Goal: Task Accomplishment & Management: Manage account settings

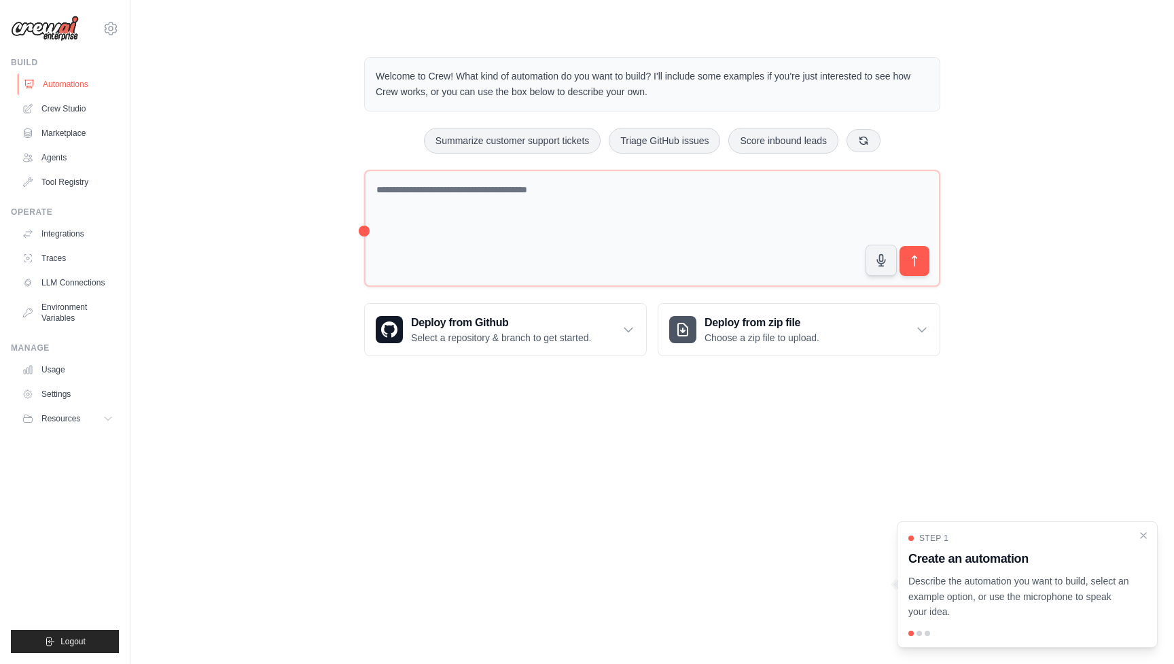
click at [78, 83] on link "Automations" at bounding box center [69, 84] width 103 height 22
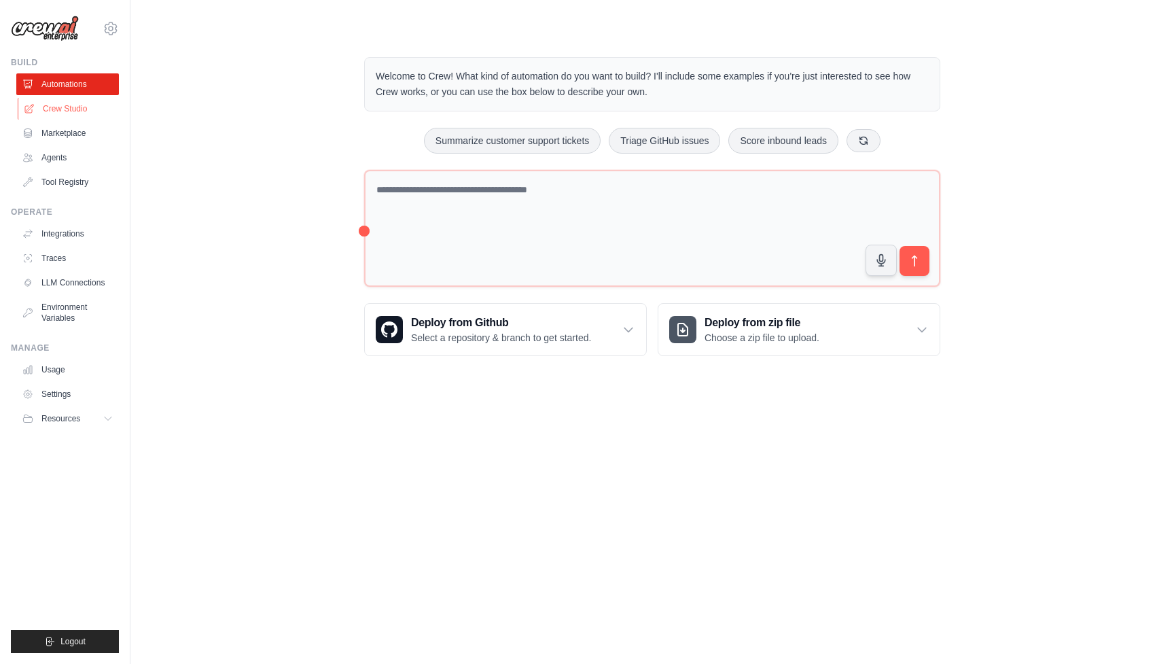
click at [57, 109] on link "Crew Studio" at bounding box center [69, 109] width 103 height 22
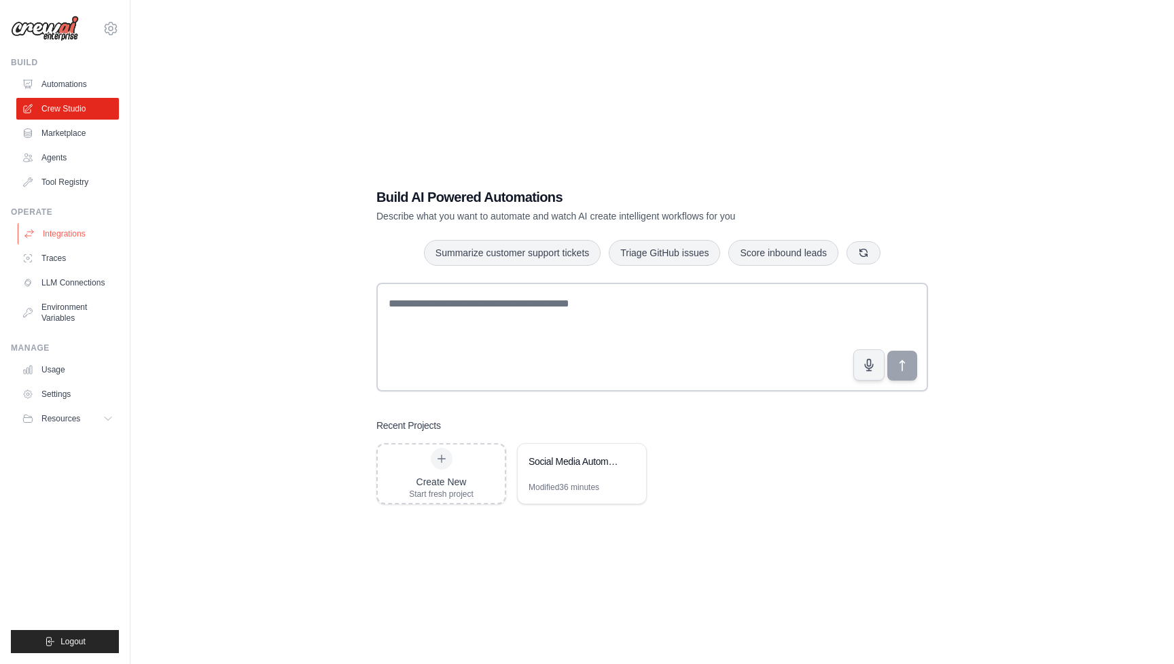
click at [56, 232] on link "Integrations" at bounding box center [69, 234] width 103 height 22
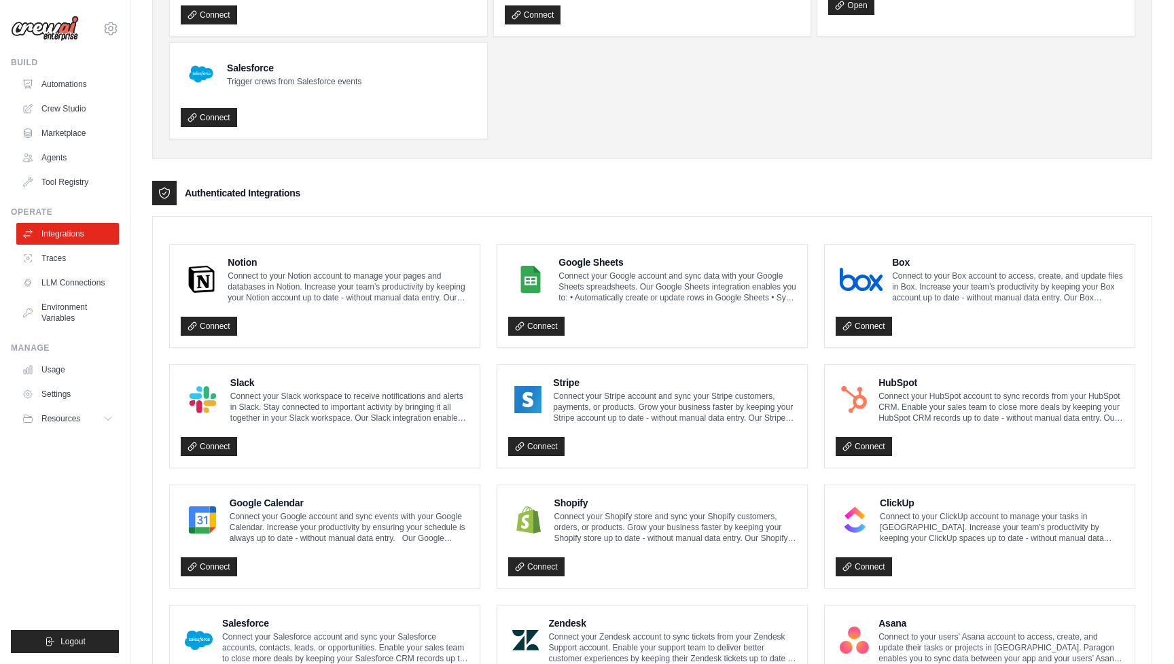
scroll to position [128, 0]
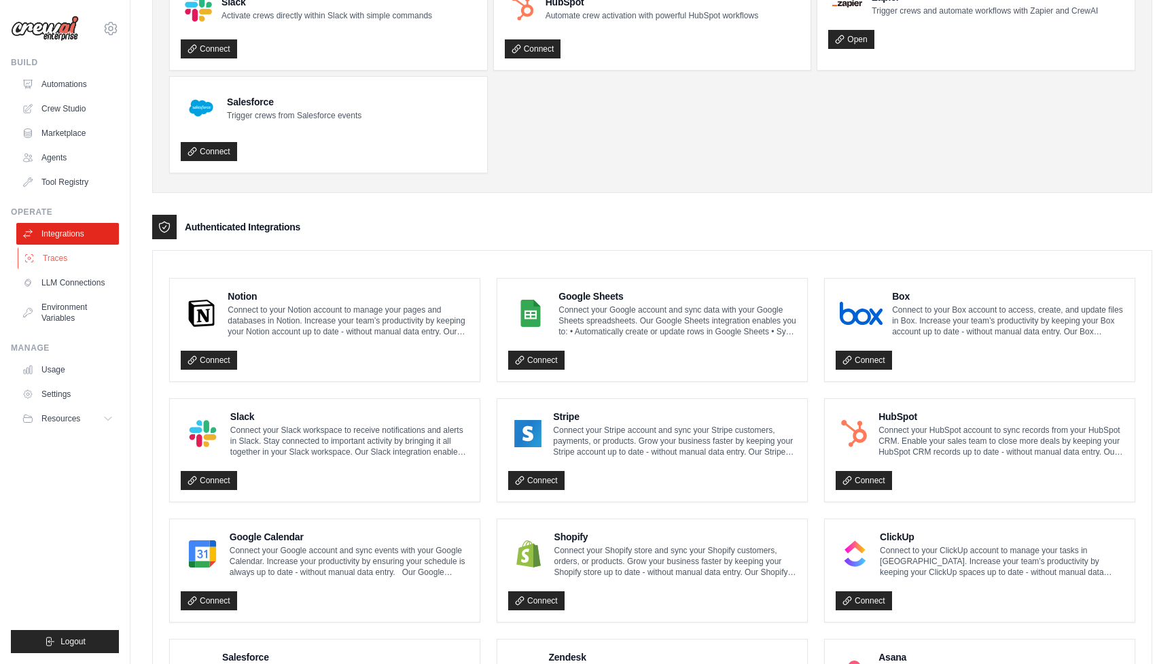
click at [60, 249] on link "Traces" at bounding box center [69, 258] width 103 height 22
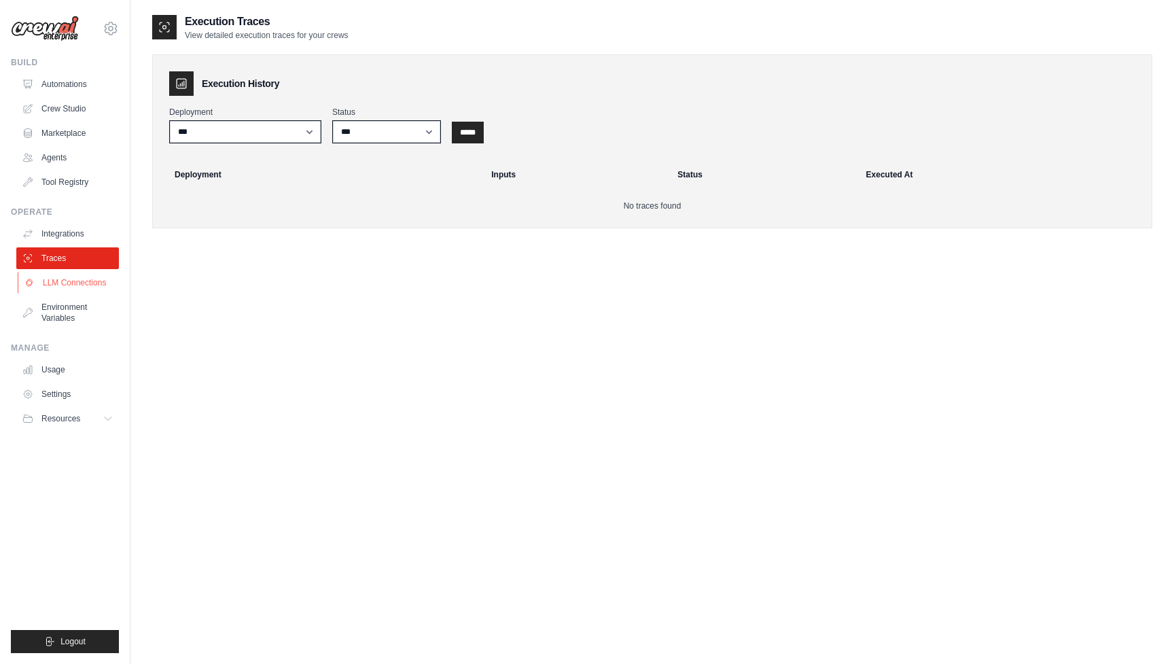
click at [58, 286] on link "LLM Connections" at bounding box center [69, 283] width 103 height 22
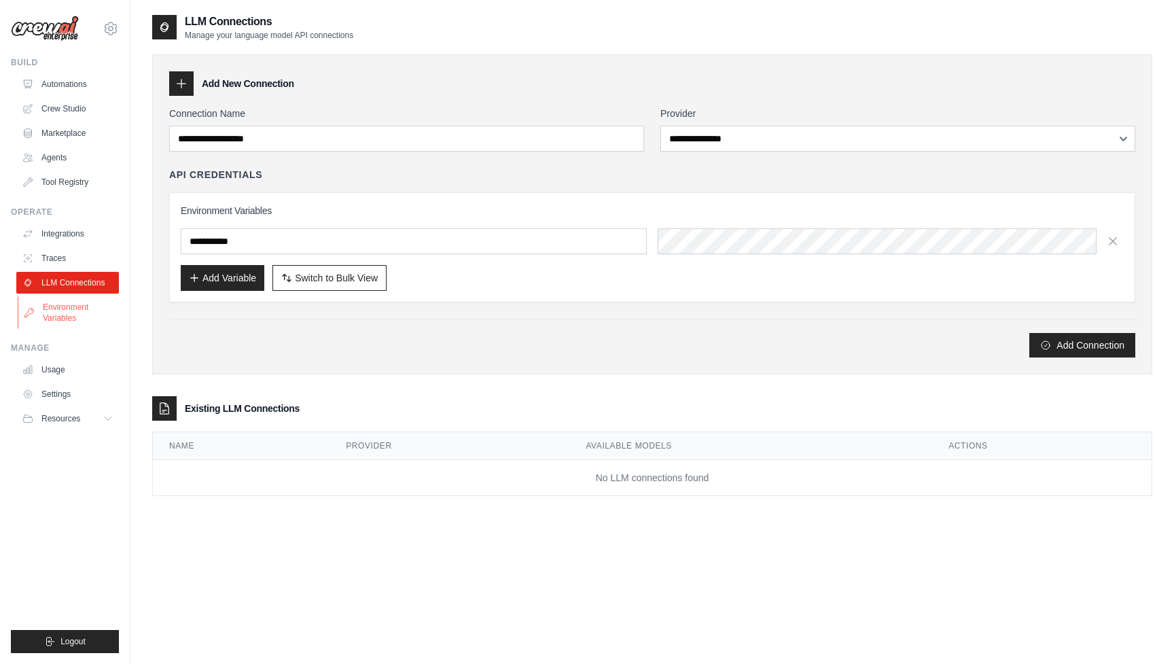
click at [58, 305] on link "Environment Variables" at bounding box center [69, 312] width 103 height 33
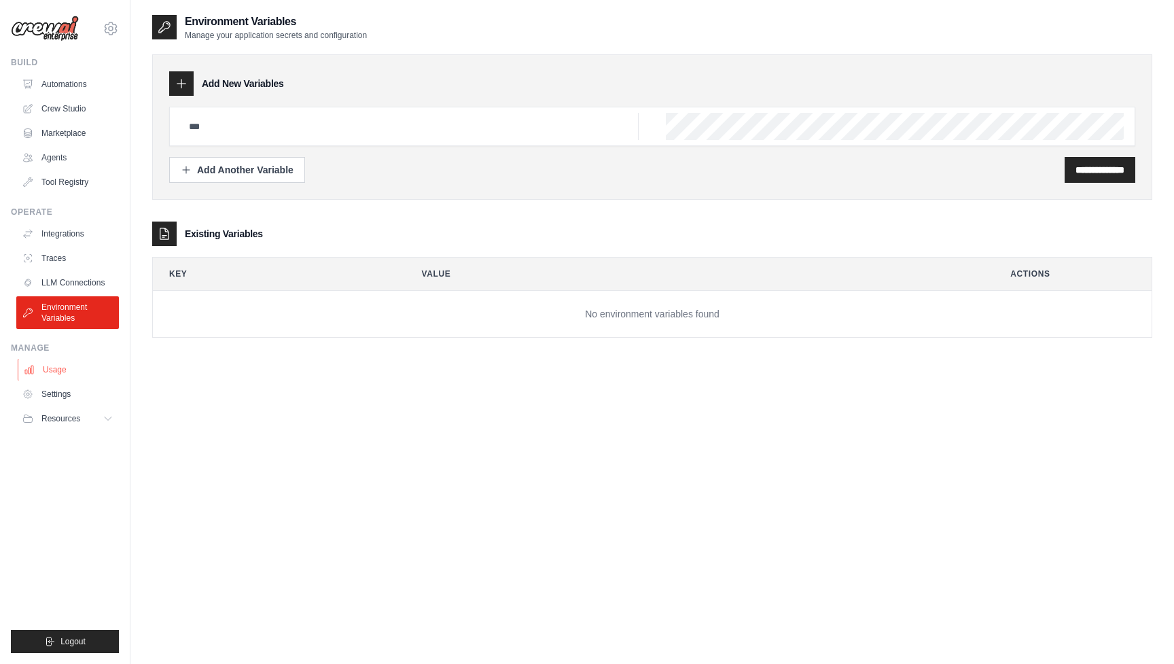
click at [43, 375] on link "Usage" at bounding box center [69, 370] width 103 height 22
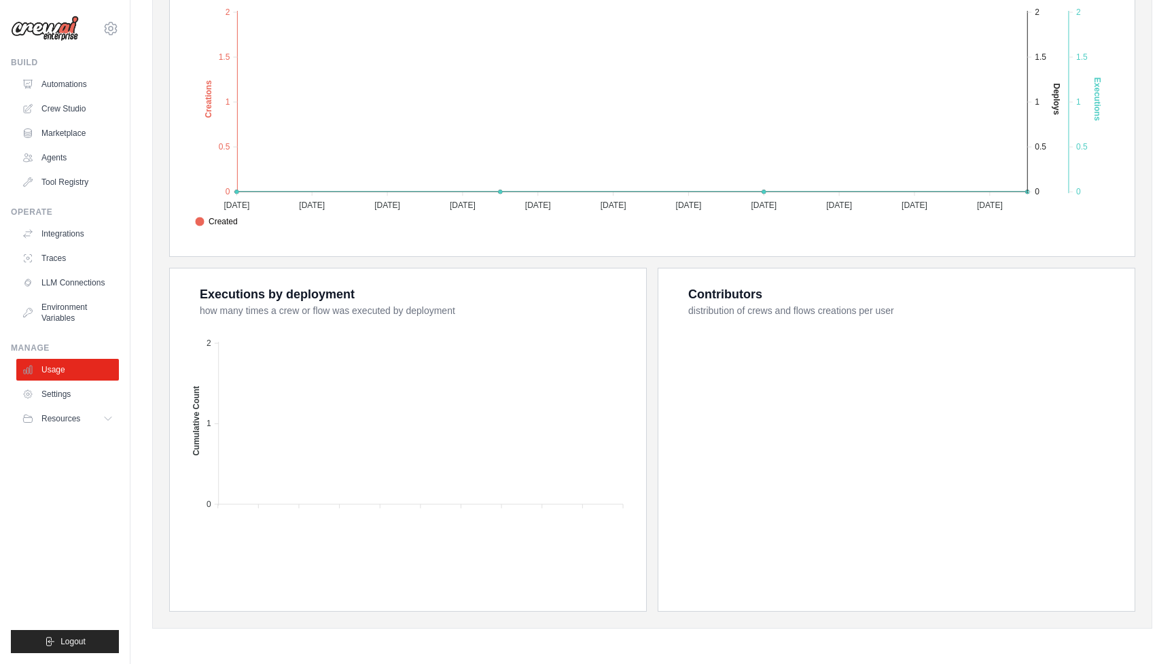
scroll to position [321, 0]
click at [58, 393] on link "Settings" at bounding box center [69, 394] width 103 height 22
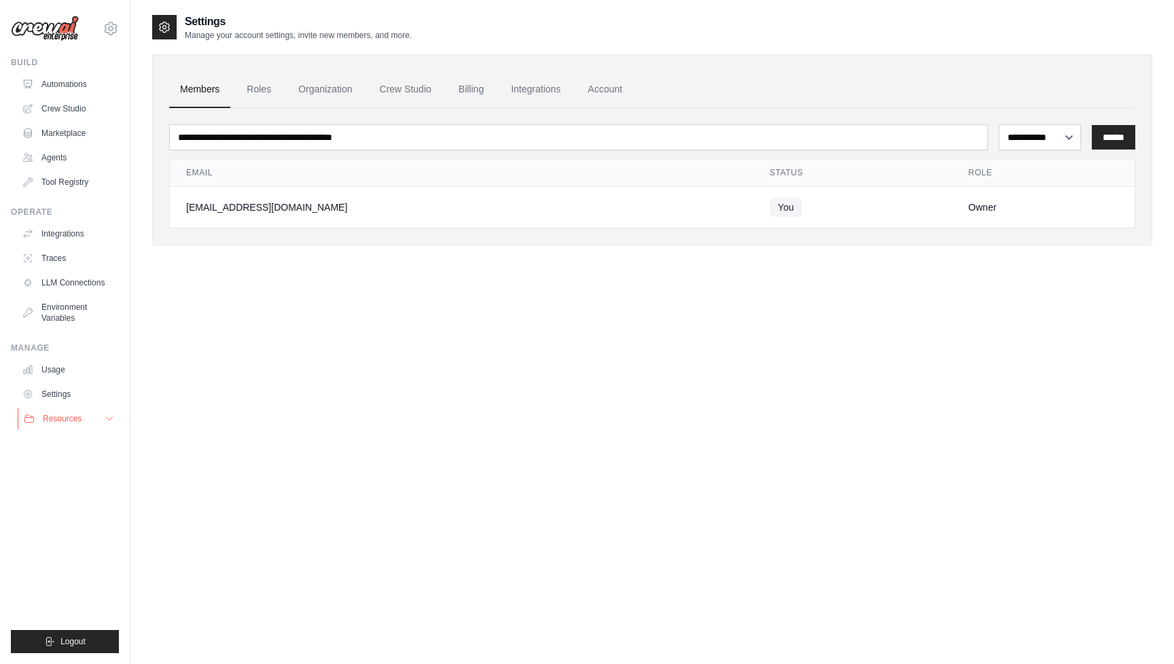
click at [52, 417] on span "Resources" at bounding box center [62, 418] width 39 height 11
click at [58, 80] on link "Automations" at bounding box center [69, 84] width 103 height 22
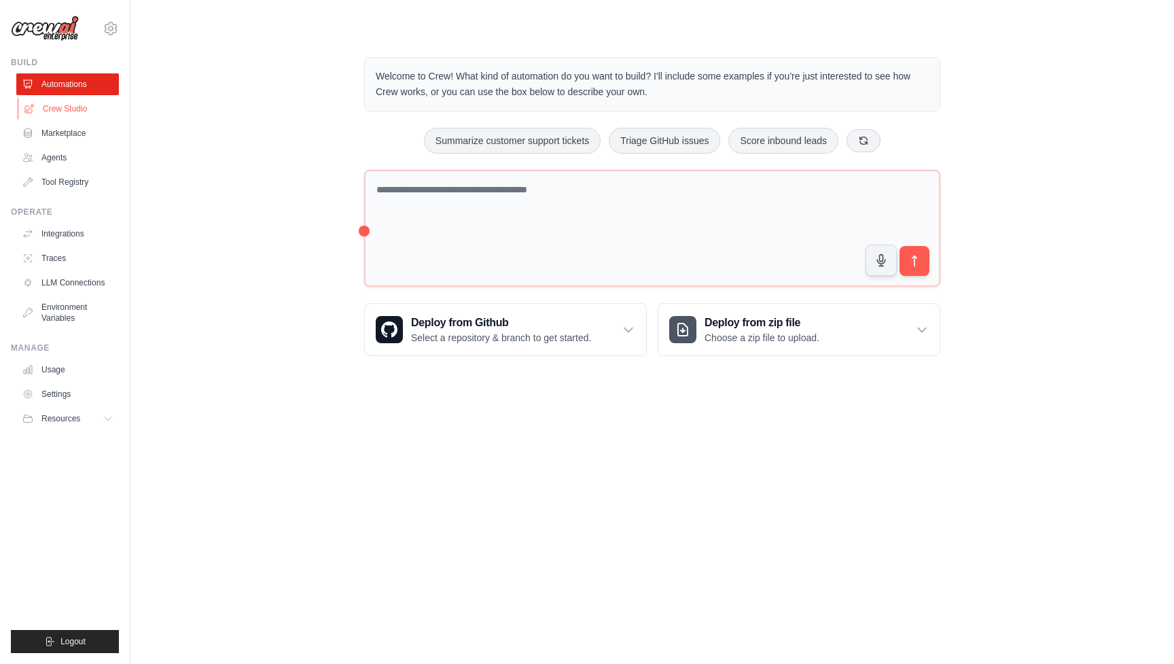
click at [52, 109] on link "Crew Studio" at bounding box center [69, 109] width 103 height 22
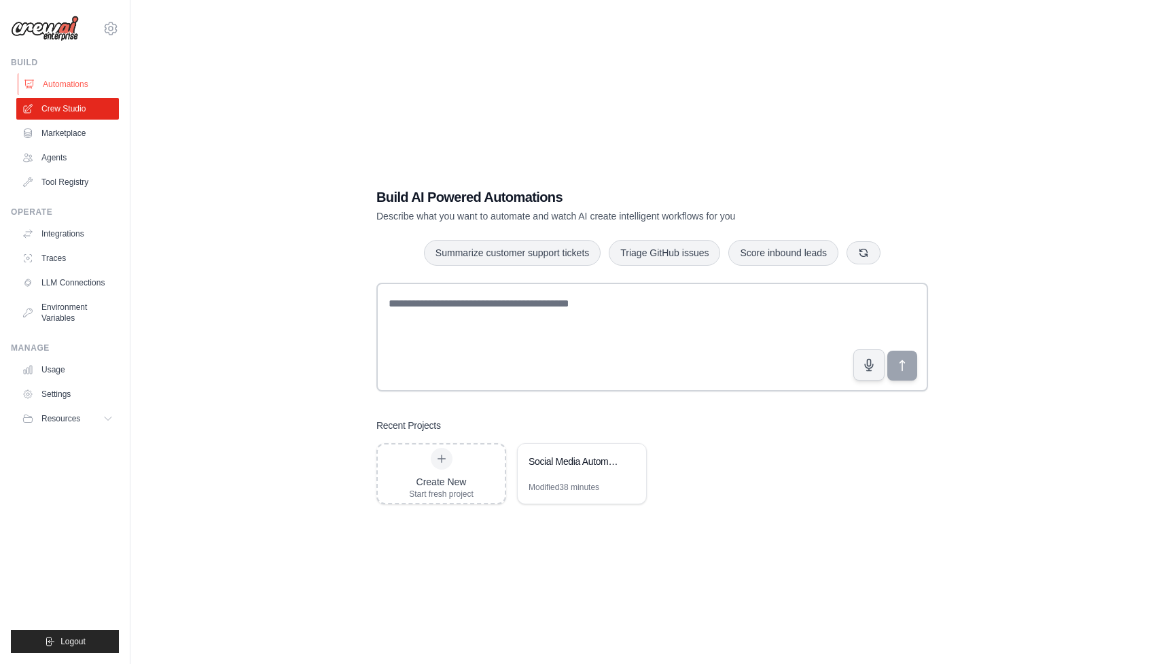
click at [78, 94] on link "Automations" at bounding box center [69, 84] width 103 height 22
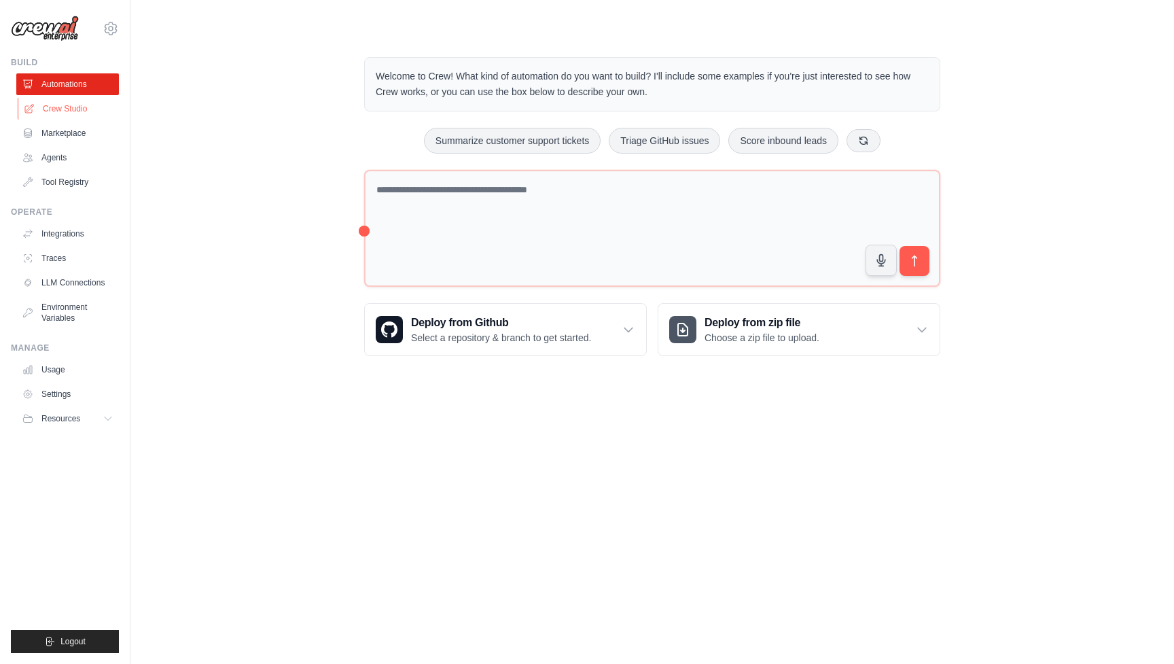
click at [61, 112] on link "Crew Studio" at bounding box center [69, 109] width 103 height 22
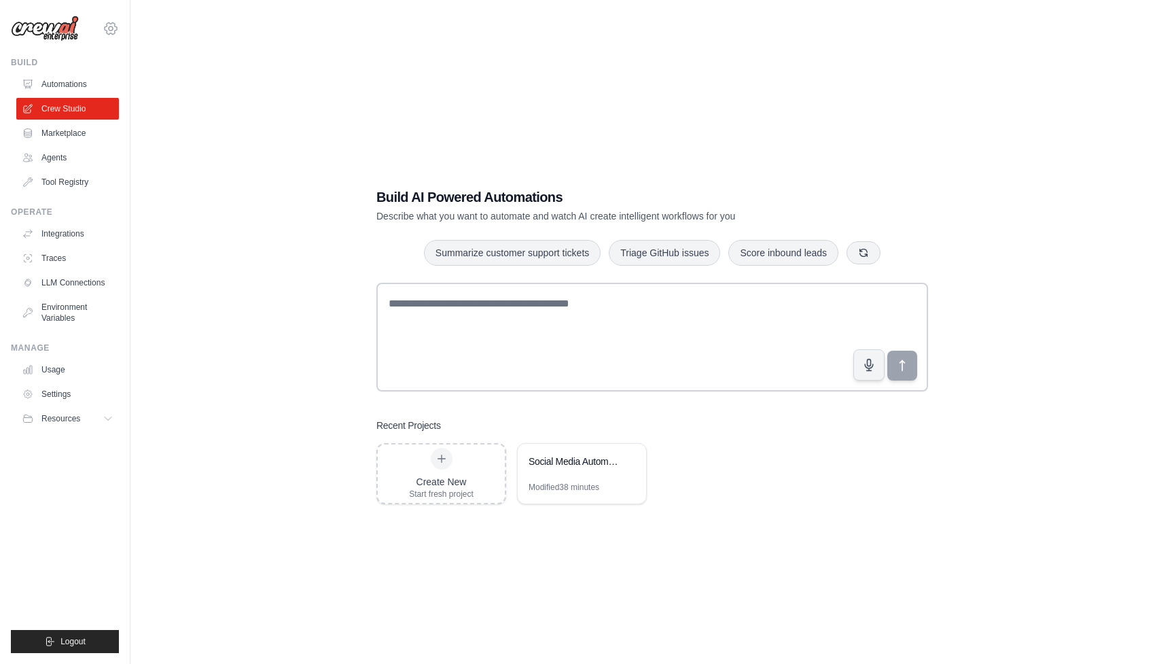
click at [106, 29] on icon at bounding box center [111, 28] width 16 height 16
click at [87, 92] on link "Settings" at bounding box center [111, 91] width 120 height 24
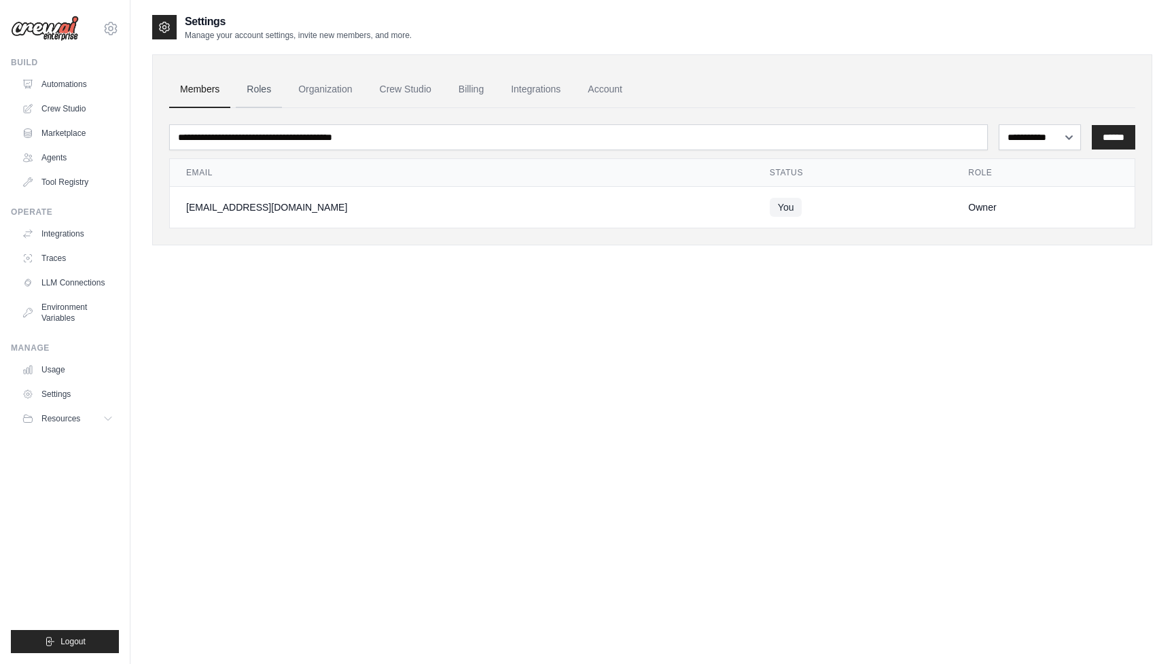
click at [262, 91] on link "Roles" at bounding box center [259, 89] width 46 height 37
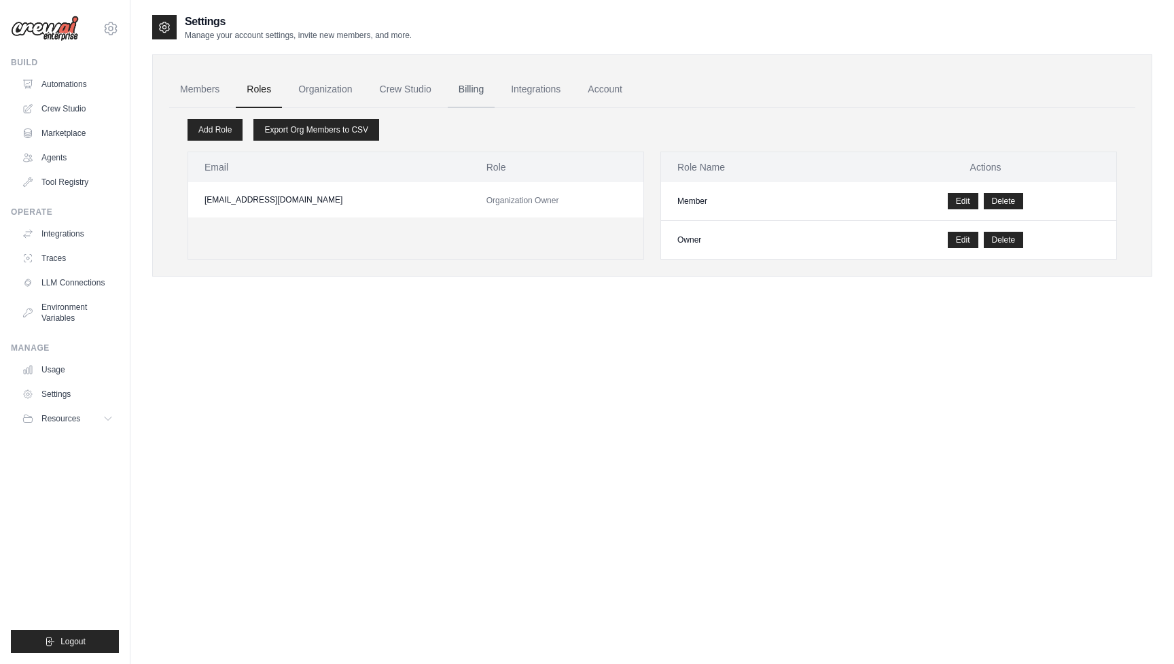
click at [462, 94] on link "Billing" at bounding box center [471, 89] width 47 height 37
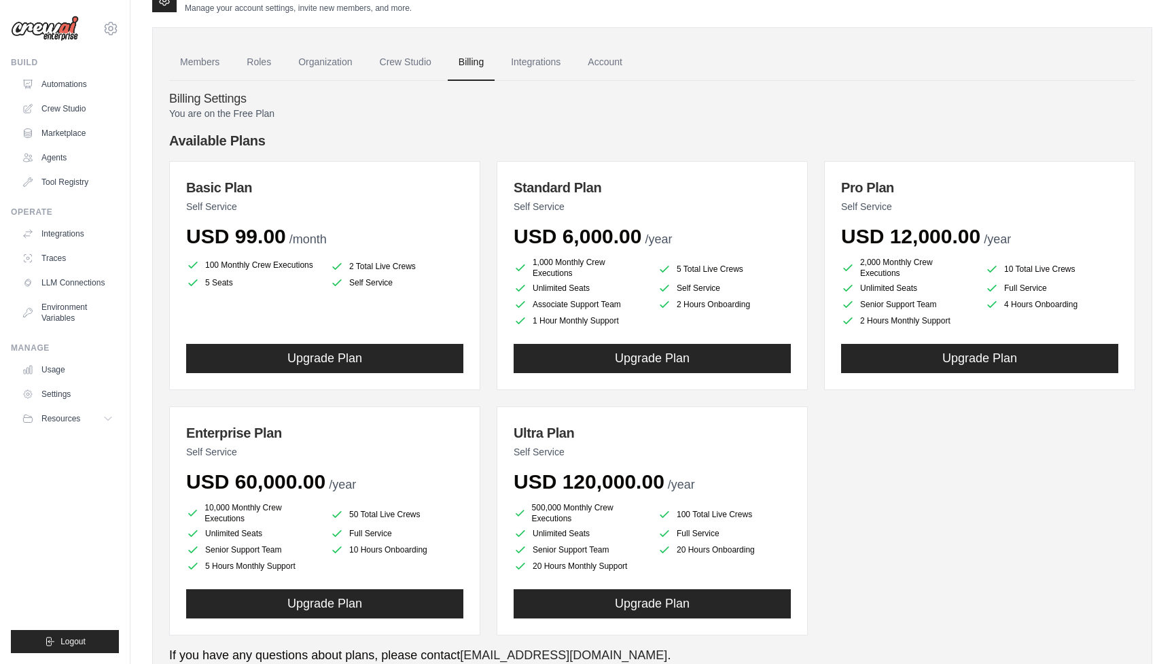
scroll to position [29, 0]
